Goal: Information Seeking & Learning: Learn about a topic

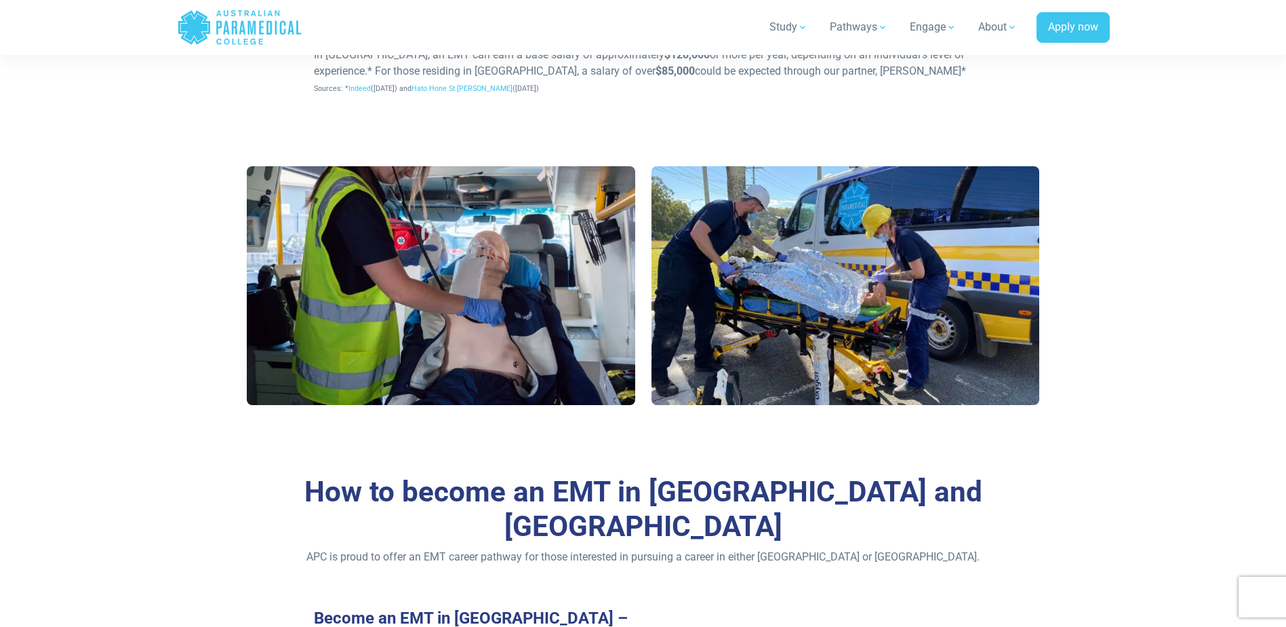
scroll to position [814, 0]
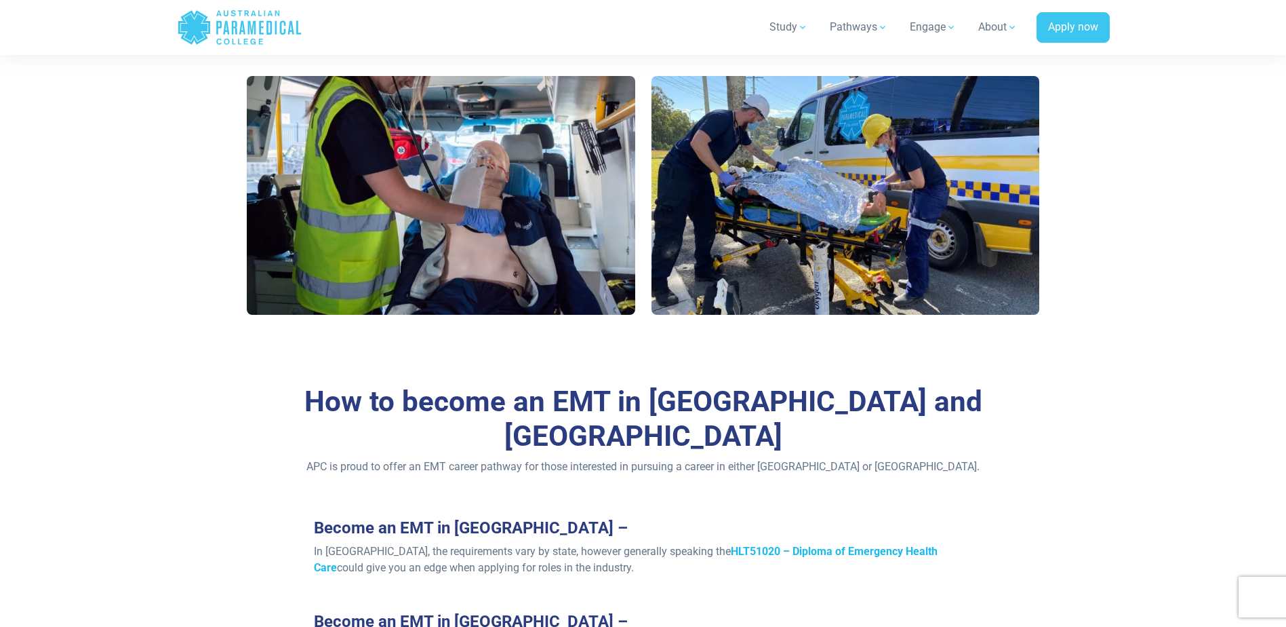
click at [785, 545] on strong "HLT51020 – Diploma of Emergency Health Care" at bounding box center [626, 559] width 624 height 29
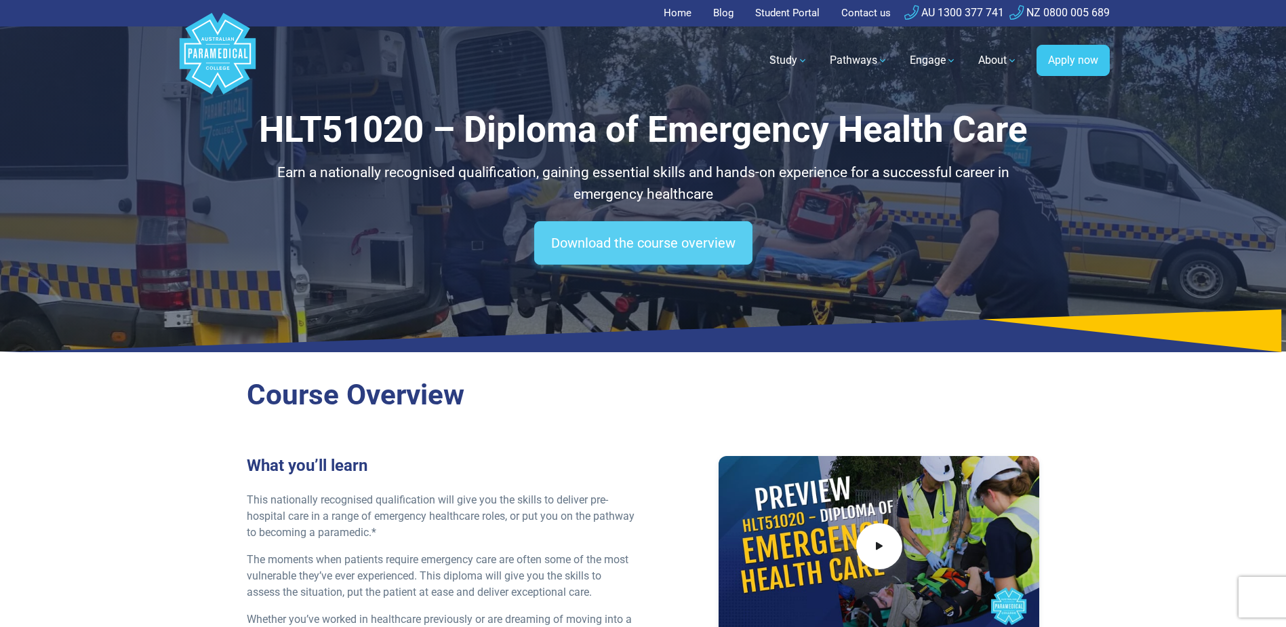
click at [610, 248] on link "Download the course overview" at bounding box center [643, 242] width 218 height 43
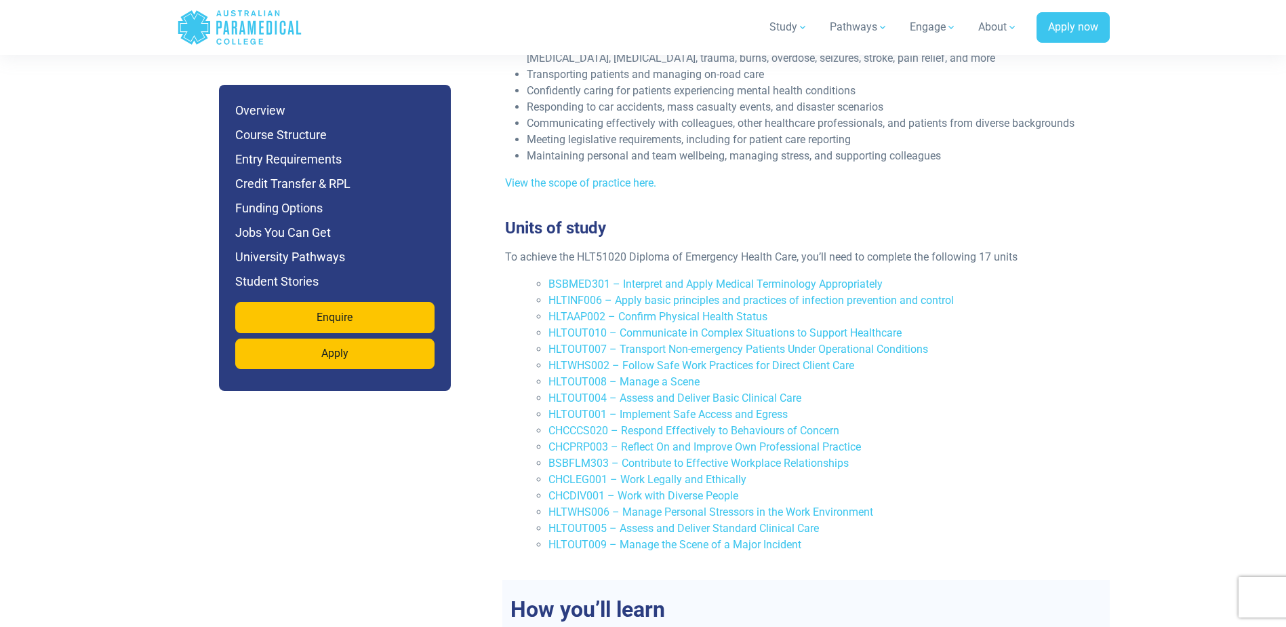
scroll to position [2848, 0]
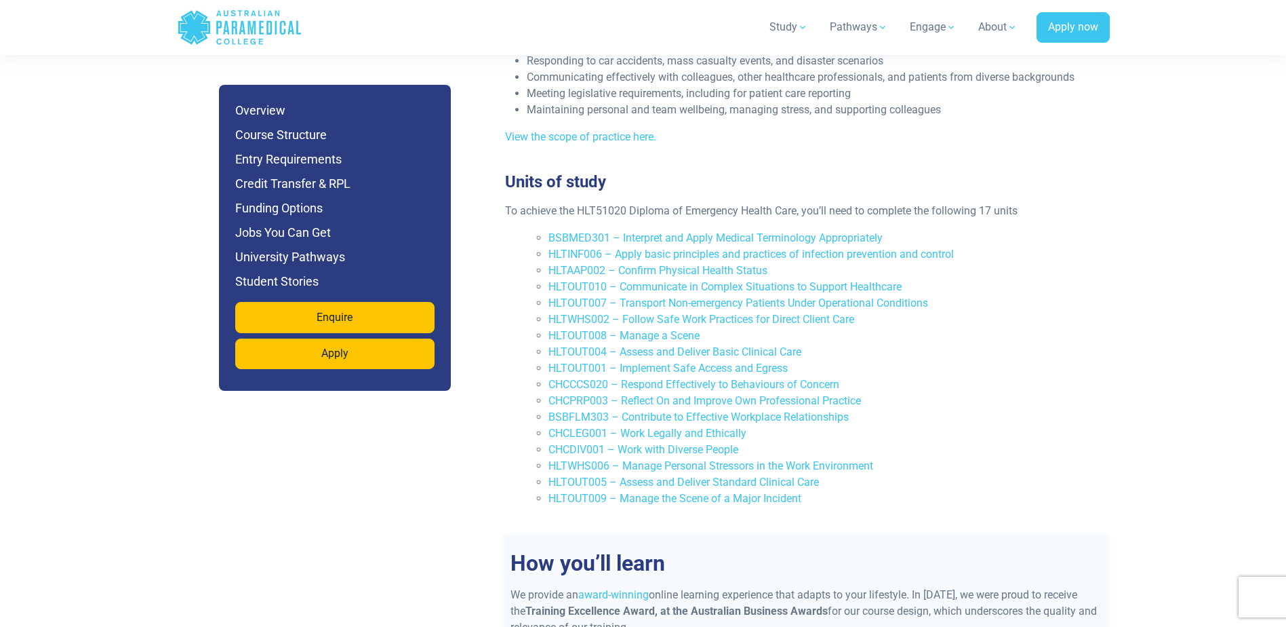
click at [1014, 425] on li "CHCLEG001 – Work Legally and Ethically" at bounding box center [823, 433] width 548 height 16
copy link "HLTOUT004"
drag, startPoint x: 545, startPoint y: 304, endPoint x: 605, endPoint y: 307, distance: 59.7
click at [605, 307] on ul "BSBMED301 – Interpret and Apply Medical Terminology Appropriately HLTINF006 – A…" at bounding box center [812, 368] width 570 height 277
click at [1042, 376] on li "CHCCCS020 – Respond Effectively to Behaviours of Concern" at bounding box center [823, 384] width 548 height 16
